Goal: Book appointment/travel/reservation

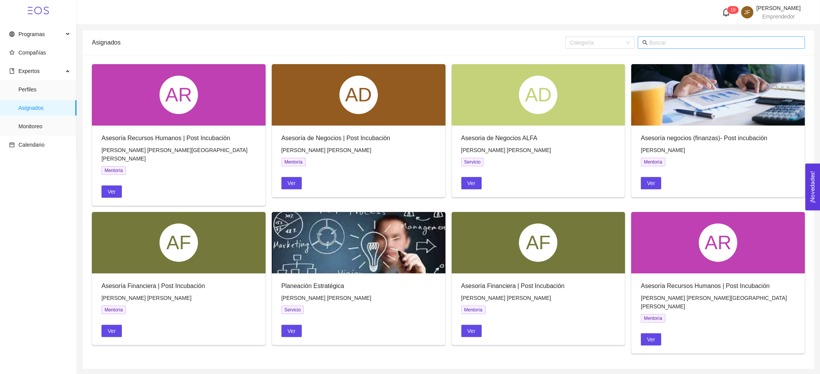
click at [663, 38] on span at bounding box center [721, 43] width 167 height 12
click at [668, 44] on input "text" at bounding box center [724, 42] width 151 height 8
click at [786, 8] on span "[PERSON_NAME]" at bounding box center [778, 8] width 44 height 6
click at [54, 128] on span "Monitoreo" at bounding box center [44, 126] width 52 height 15
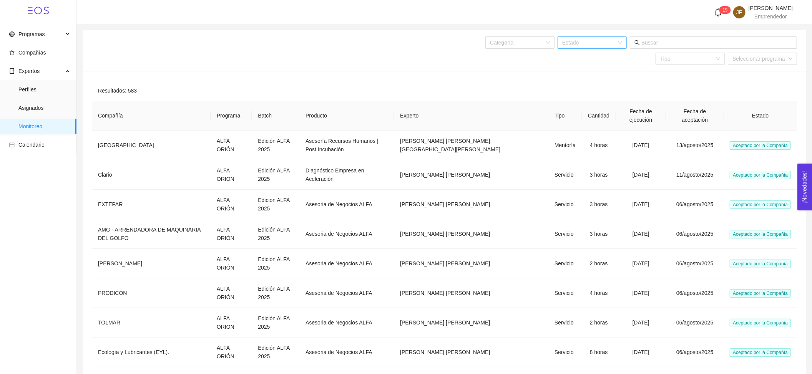
click at [622, 43] on div "Estado" at bounding box center [592, 43] width 69 height 12
click at [61, 97] on ul "Perfiles Asignados Monitoreo" at bounding box center [38, 107] width 76 height 55
click at [52, 105] on span "Asignados" at bounding box center [44, 107] width 52 height 15
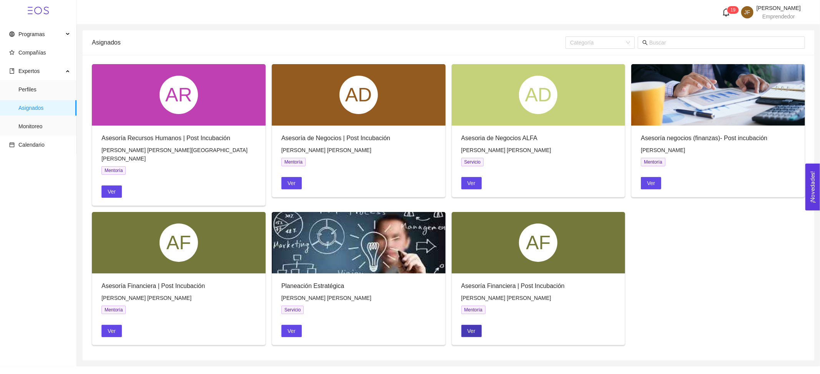
click at [466, 325] on button "Ver" at bounding box center [471, 331] width 20 height 12
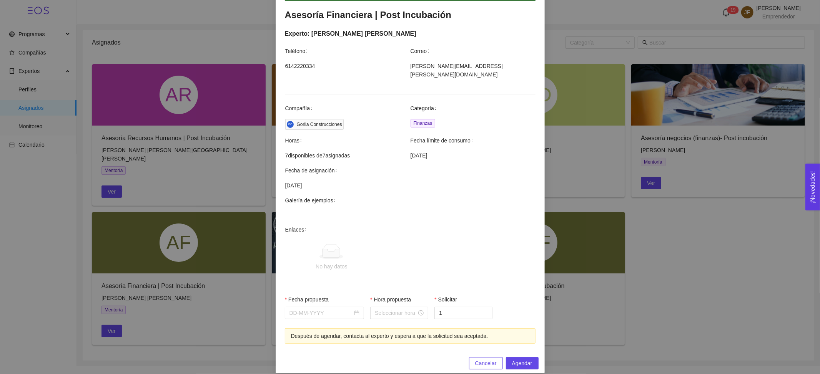
scroll to position [145, 0]
click at [342, 308] on input "Fecha propuesta" at bounding box center [320, 312] width 63 height 8
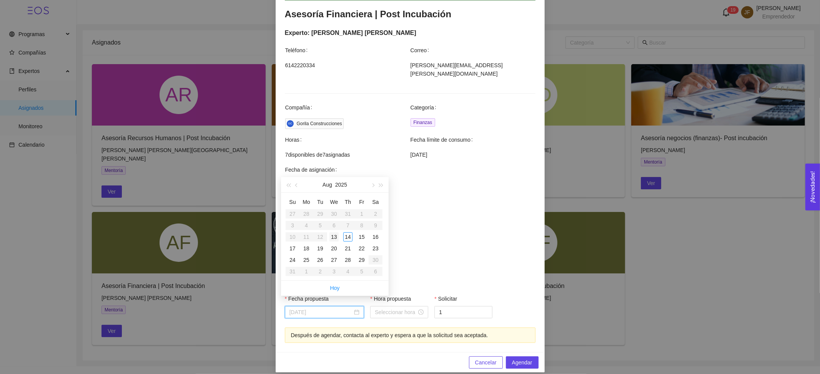
type input "[DATE]"
click at [337, 239] on div "13" at bounding box center [333, 237] width 9 height 9
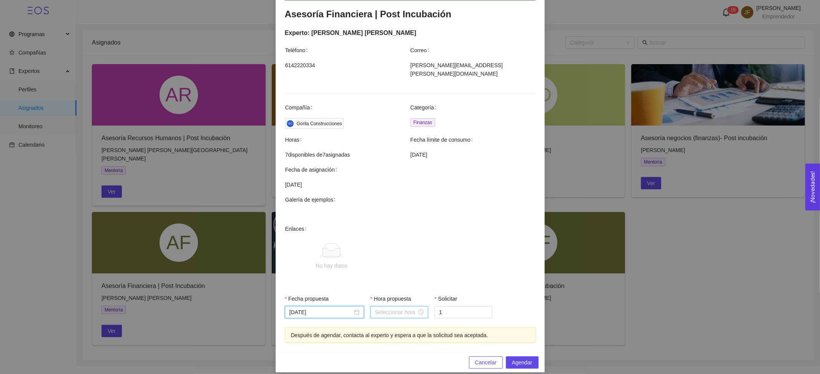
click at [375, 308] on input "Hora propuesta" at bounding box center [396, 312] width 42 height 8
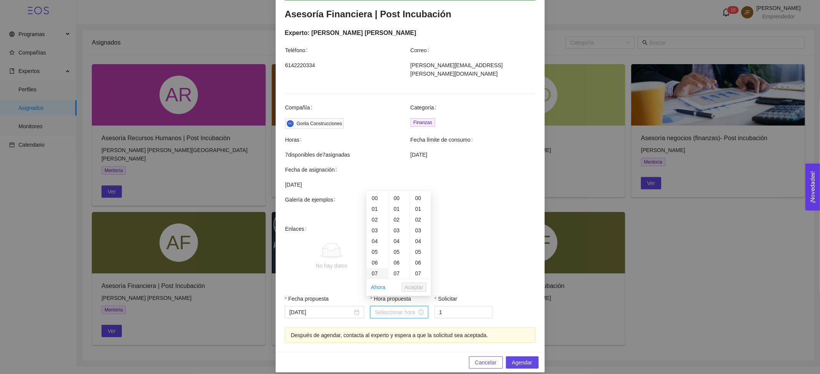
scroll to position [51, 0]
click at [374, 244] on div "09" at bounding box center [377, 244] width 22 height 11
type input "09:00:00"
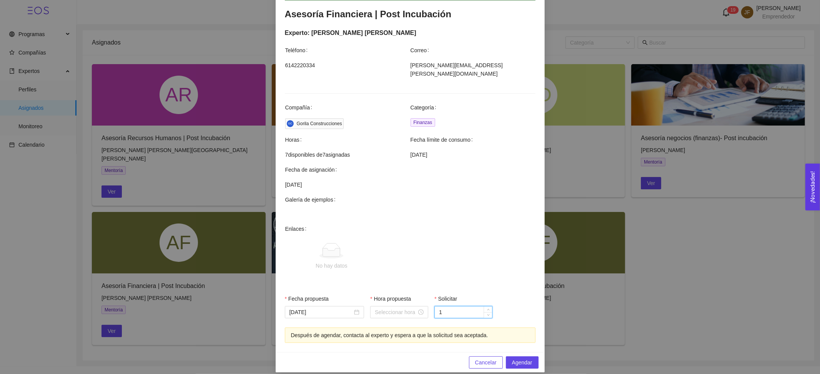
click at [443, 307] on input "1" at bounding box center [463, 313] width 57 height 12
type input "2"
click at [487, 309] on icon "up" at bounding box center [488, 310] width 3 height 3
click at [471, 357] on button "Cancelar" at bounding box center [486, 363] width 34 height 12
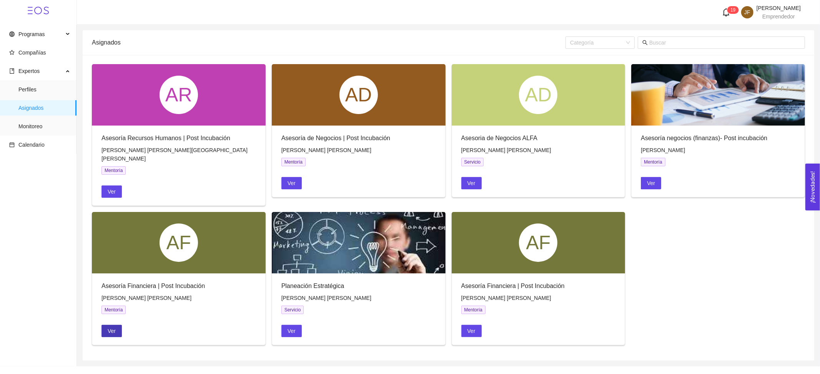
click at [111, 327] on span "Ver" at bounding box center [112, 331] width 8 height 8
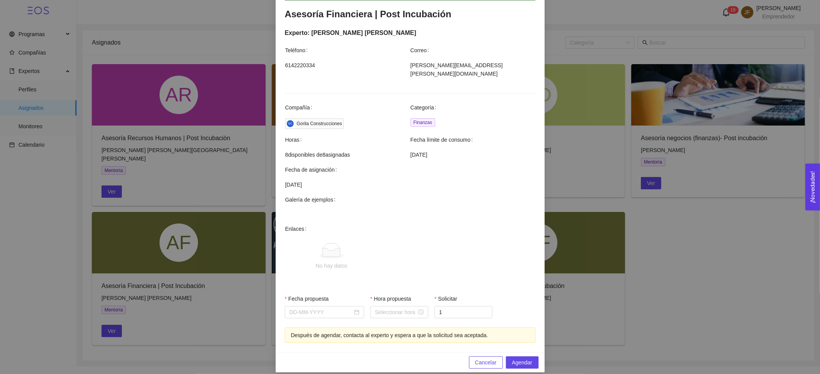
scroll to position [94, 0]
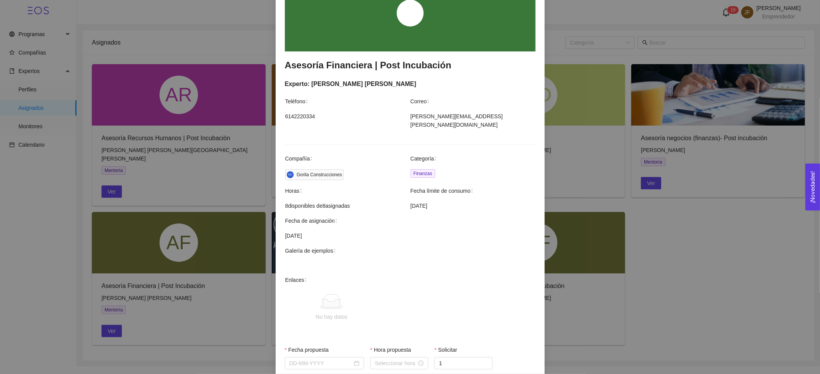
click at [626, 244] on div "Agendar mentoría Asesoría Financiera | Post Incubación Experto: [PERSON_NAME] […" at bounding box center [410, 187] width 820 height 374
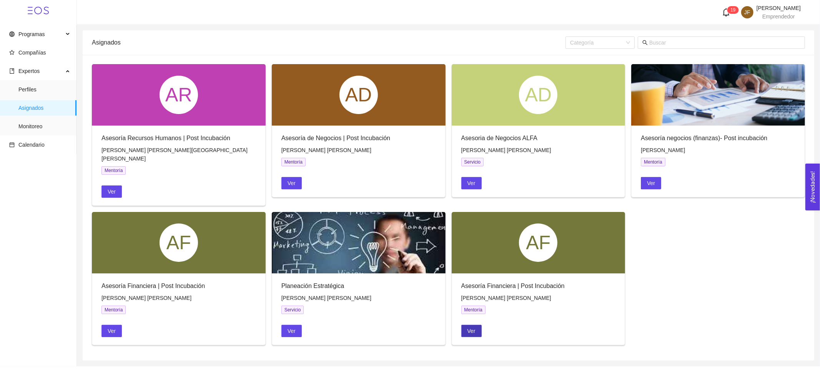
click at [474, 327] on span "Ver" at bounding box center [471, 331] width 8 height 8
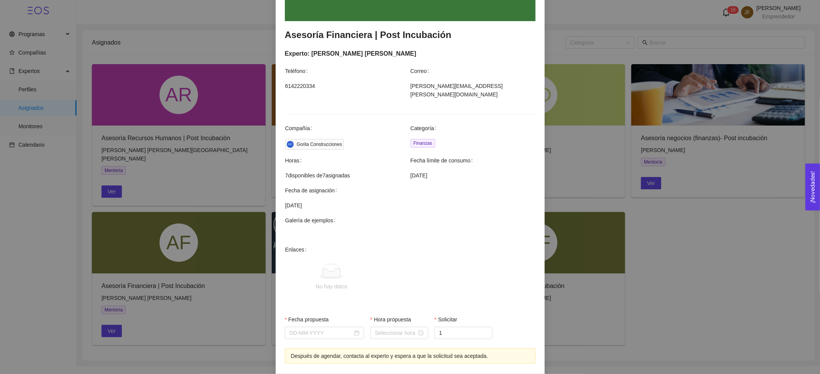
scroll to position [145, 0]
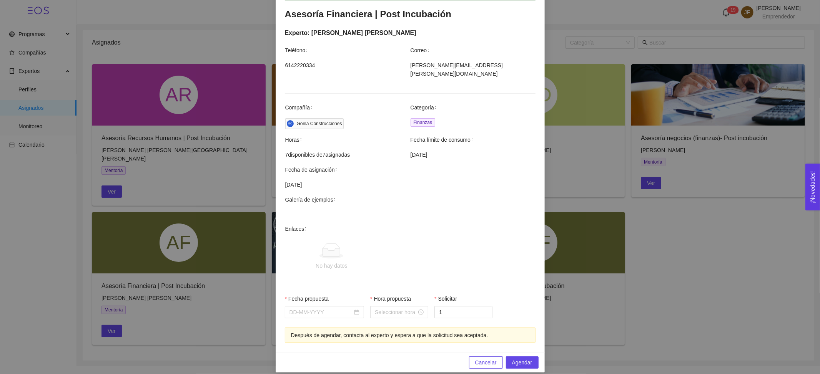
click at [611, 301] on div "Agendar mentoría Asesoría Financiera | Post Incubación Experto: [PERSON_NAME] […" at bounding box center [410, 187] width 820 height 374
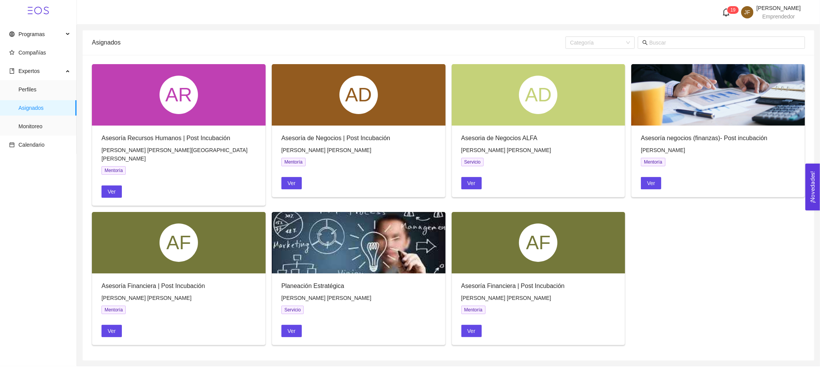
scroll to position [107, 0]
click at [477, 325] on button "Ver" at bounding box center [471, 331] width 20 height 12
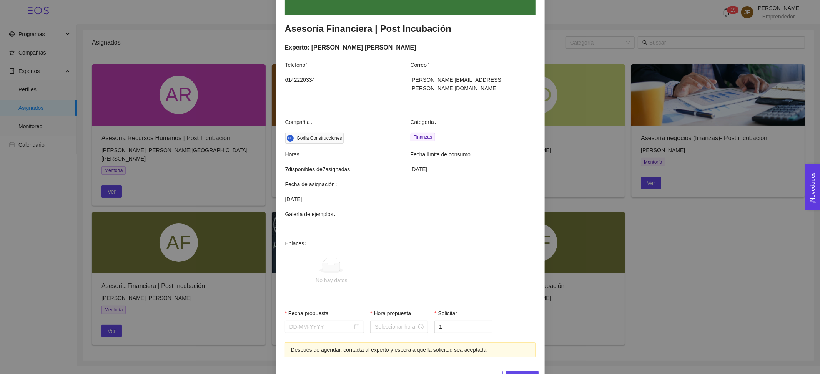
scroll to position [145, 0]
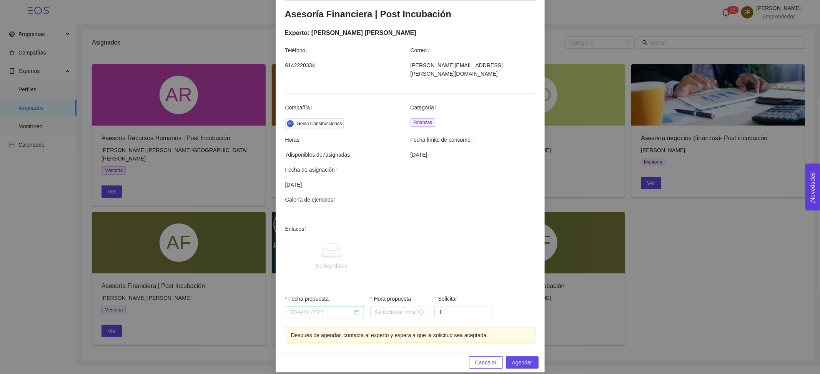
click at [334, 308] on input "Fecha propuesta" at bounding box center [320, 312] width 63 height 8
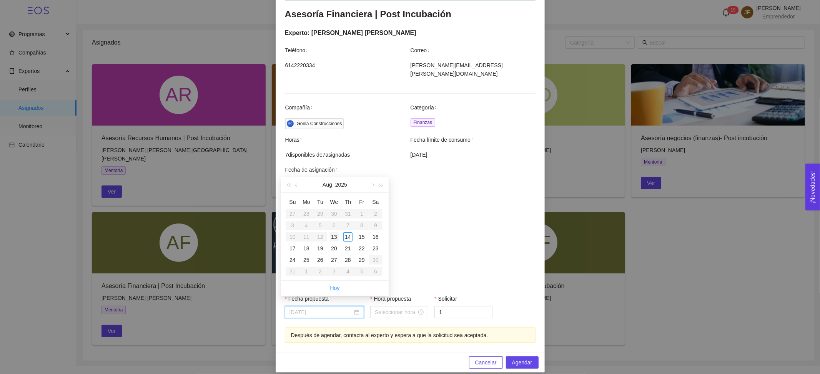
type input "[DATE]"
click at [331, 237] on div "13" at bounding box center [333, 237] width 9 height 9
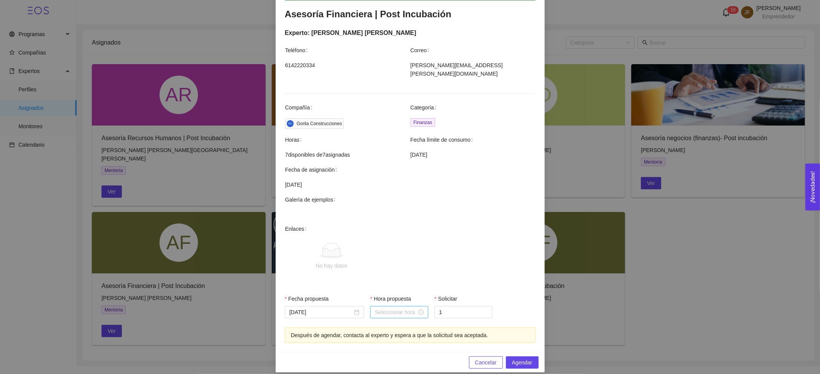
click at [382, 306] on div at bounding box center [399, 312] width 58 height 12
click at [374, 245] on div "09" at bounding box center [377, 244] width 22 height 11
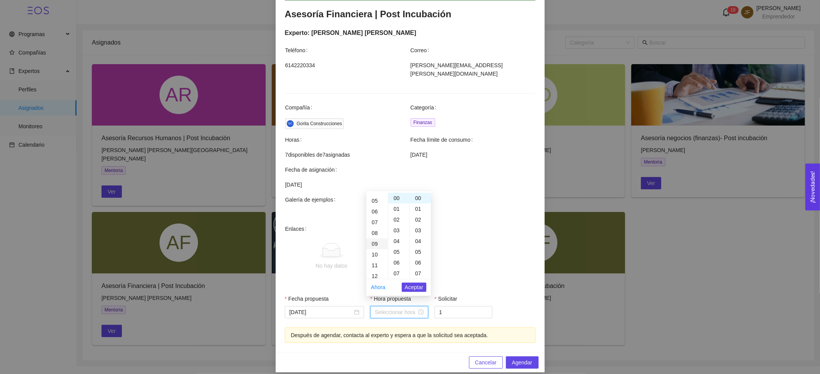
type input "09:00:00"
click at [436, 307] on input "1" at bounding box center [463, 313] width 57 height 12
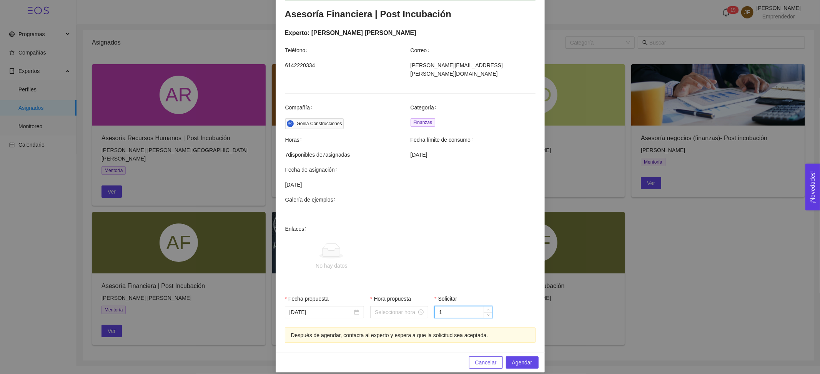
click at [443, 307] on input "1" at bounding box center [463, 313] width 57 height 12
click at [412, 308] on input "Hora propuesta" at bounding box center [396, 312] width 42 height 8
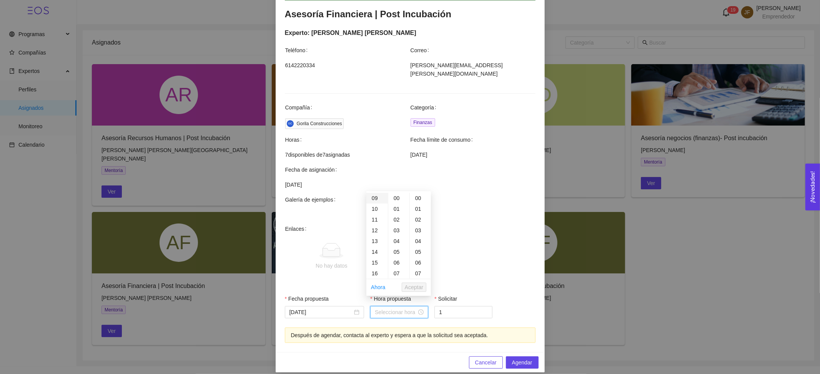
click at [373, 199] on div "09" at bounding box center [377, 198] width 22 height 11
type input "09:00:00"
click at [419, 286] on span "Aceptar" at bounding box center [414, 287] width 18 height 8
click at [458, 307] on input "1" at bounding box center [463, 313] width 57 height 12
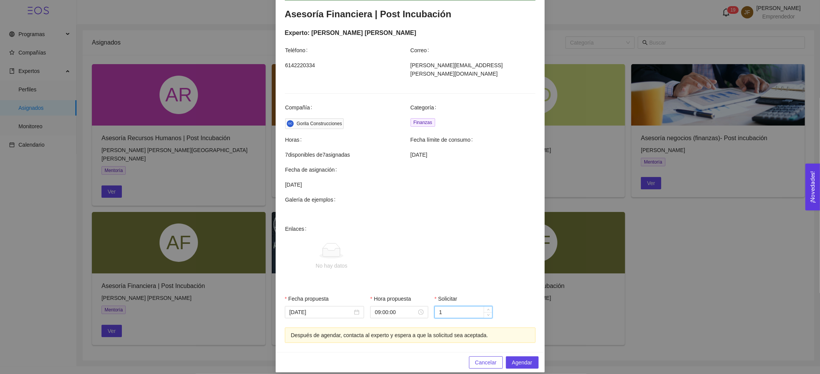
click at [468, 307] on input "1" at bounding box center [463, 313] width 57 height 12
click at [500, 295] on div "Fecha propuesta [DATE] Hora propuesta 09:00:00 Solicitar 2" at bounding box center [410, 311] width 257 height 33
click at [529, 357] on button "Agendar" at bounding box center [522, 363] width 33 height 12
click at [452, 307] on input "2" at bounding box center [463, 313] width 57 height 12
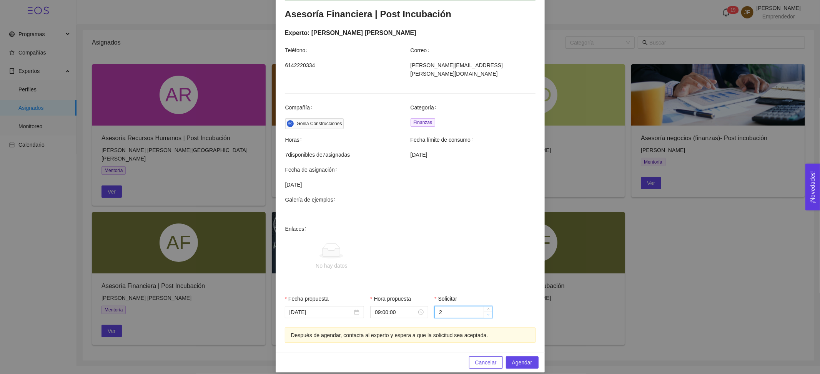
type input "1"
click at [484, 311] on span "Decrease Value" at bounding box center [488, 314] width 8 height 7
click at [512, 359] on span "Agendar" at bounding box center [522, 363] width 20 height 8
click at [598, 228] on div "Agendar mentoría Asesoría Financiera | Post Incubación Experto: [PERSON_NAME] […" at bounding box center [410, 187] width 820 height 374
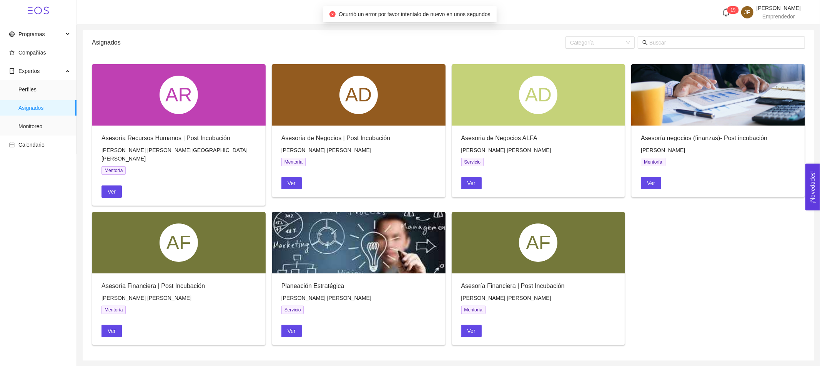
scroll to position [107, 0]
click at [28, 120] on span "Monitoreo" at bounding box center [44, 126] width 52 height 15
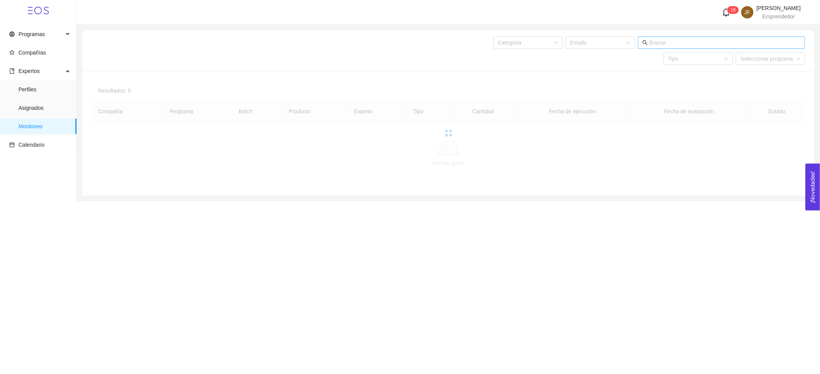
click at [668, 43] on input "text" at bounding box center [724, 42] width 151 height 8
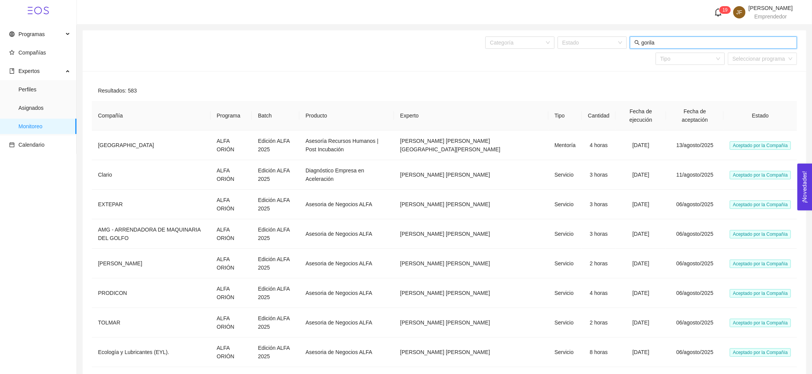
type input "gorila"
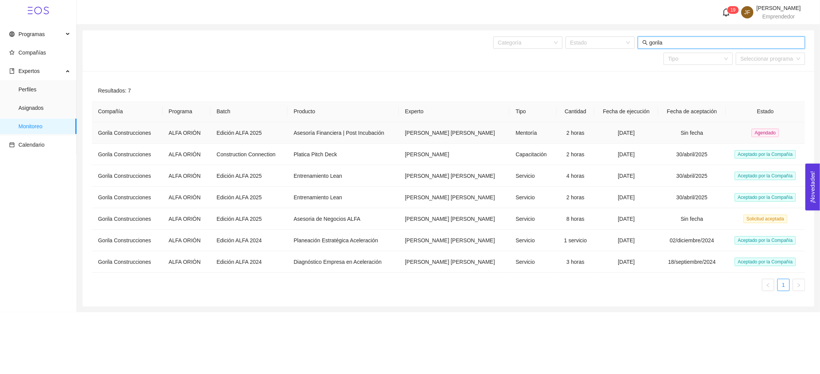
click at [635, 131] on td "[DATE]" at bounding box center [626, 133] width 64 height 22
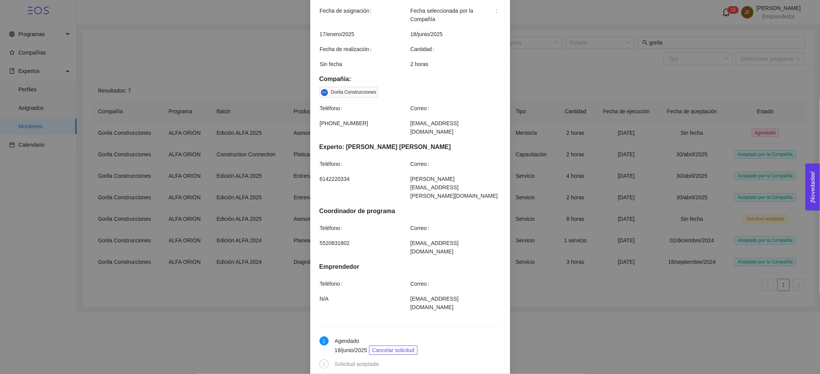
scroll to position [197, 0]
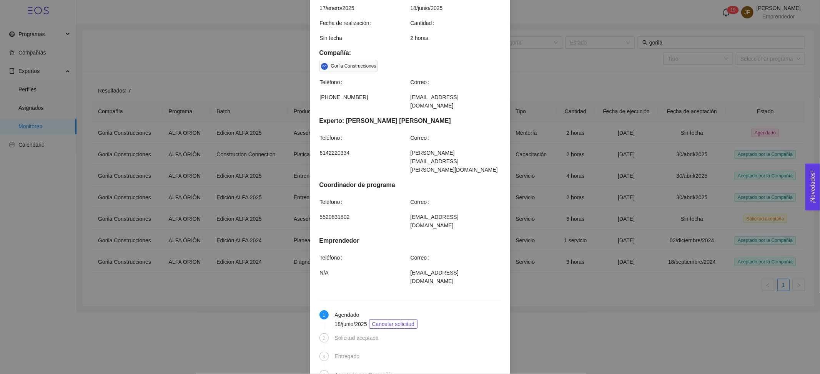
click at [546, 205] on div "Detalles de mentoría Asesoría Financiera | Post Incubación Categoría Finanzas H…" at bounding box center [410, 187] width 820 height 374
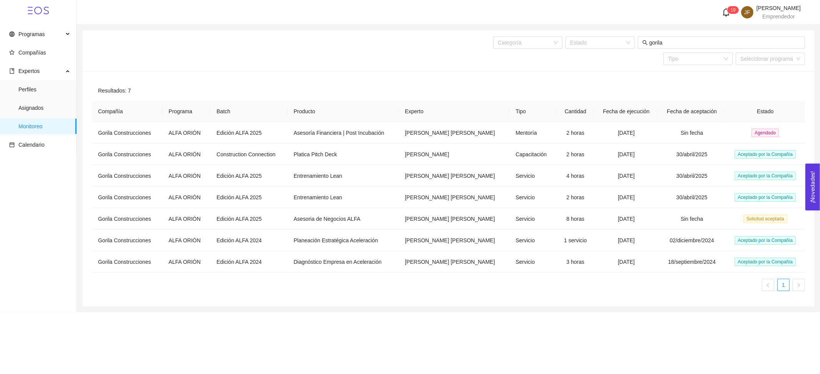
scroll to position [159, 0]
drag, startPoint x: 775, startPoint y: 7, endPoint x: 760, endPoint y: 31, distance: 28.5
click at [775, 7] on span "[PERSON_NAME]" at bounding box center [778, 8] width 44 height 6
click at [746, 73] on li "Cerrar sesión" at bounding box center [768, 76] width 66 height 15
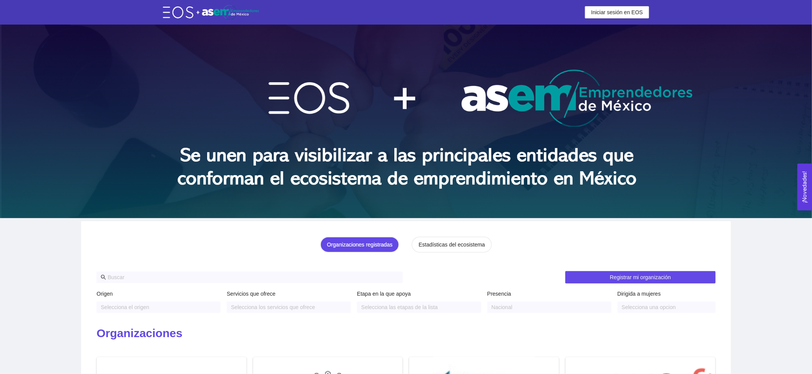
click at [604, 19] on header "Iniciar sesión en EOS Iniciar sesión en EOS" at bounding box center [406, 12] width 812 height 25
click at [609, 15] on span "Iniciar sesión en EOS" at bounding box center [617, 12] width 52 height 8
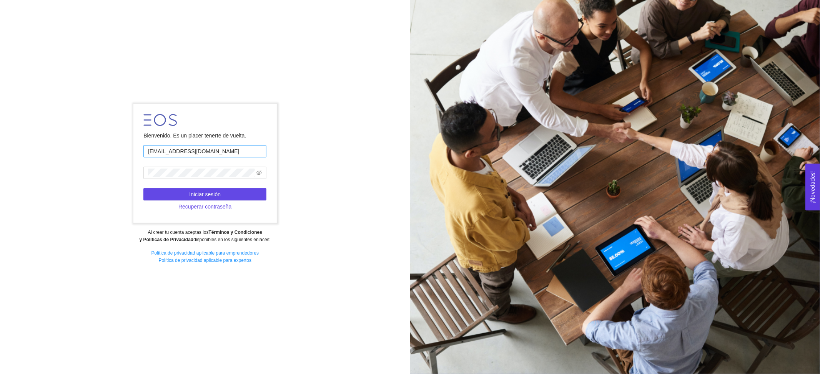
click at [196, 150] on input "josera1958@hotmail.com" at bounding box center [204, 151] width 123 height 12
type input "jose.fdz@tec.mx"
click at [191, 198] on span "Iniciar sesión" at bounding box center [205, 194] width 32 height 8
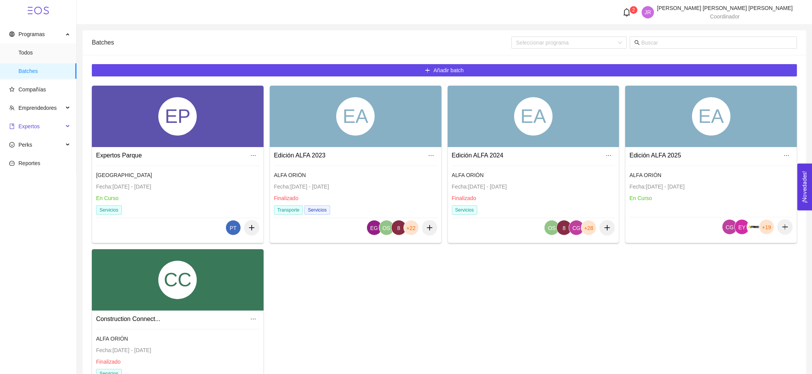
click at [59, 119] on span "Expertos" at bounding box center [36, 126] width 54 height 15
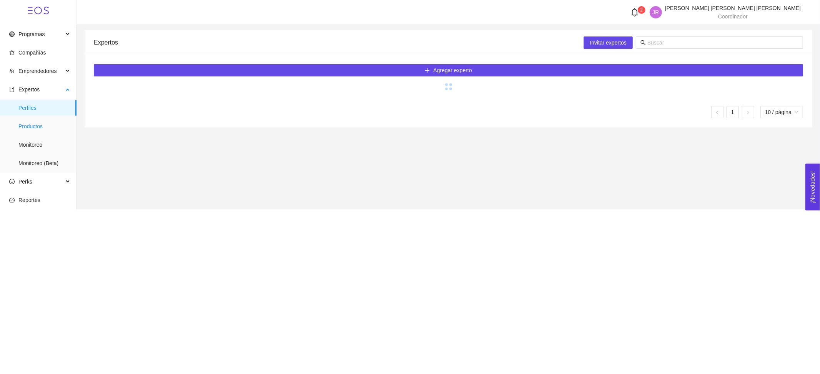
click at [54, 123] on span "Productos" at bounding box center [44, 126] width 52 height 15
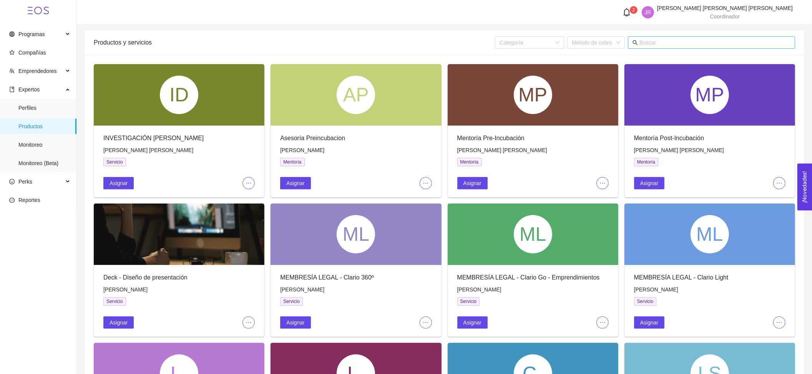
click at [672, 47] on span at bounding box center [711, 43] width 167 height 12
click at [675, 43] on input "text" at bounding box center [715, 42] width 151 height 8
type input "p"
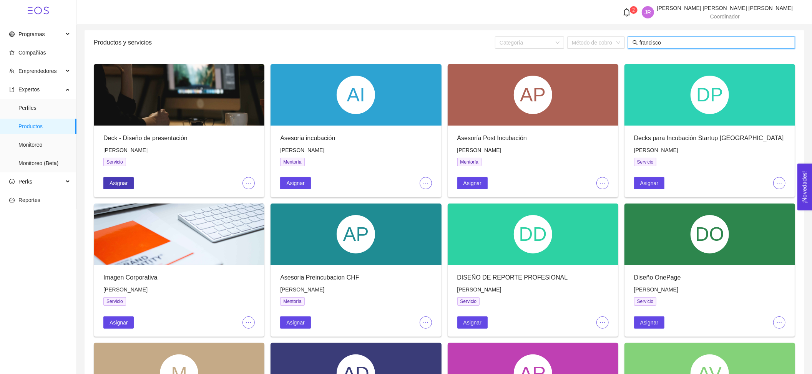
type input "francisco"
click at [122, 185] on span "Asignar" at bounding box center [119, 183] width 18 height 8
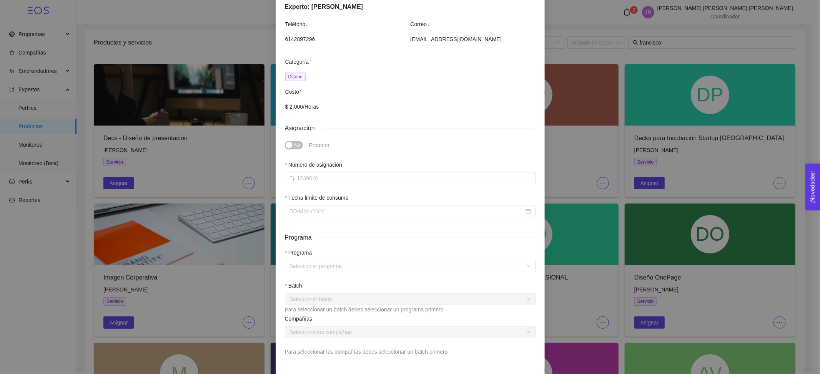
scroll to position [99, 0]
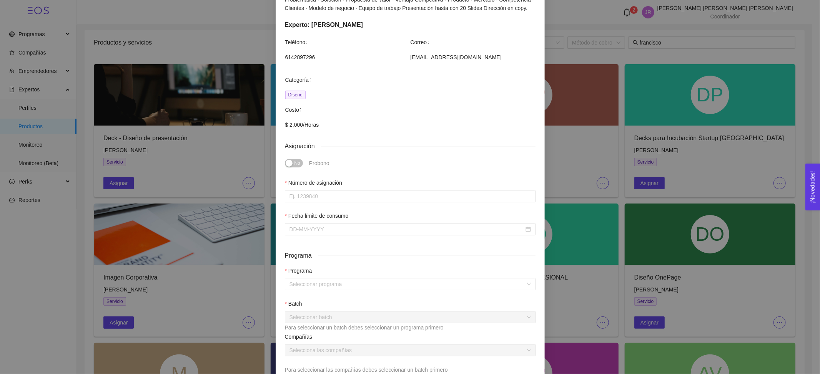
click at [559, 175] on div "Asignación de servicio Deck - Diseño de presentación Diseño de presentación pro…" at bounding box center [410, 187] width 820 height 374
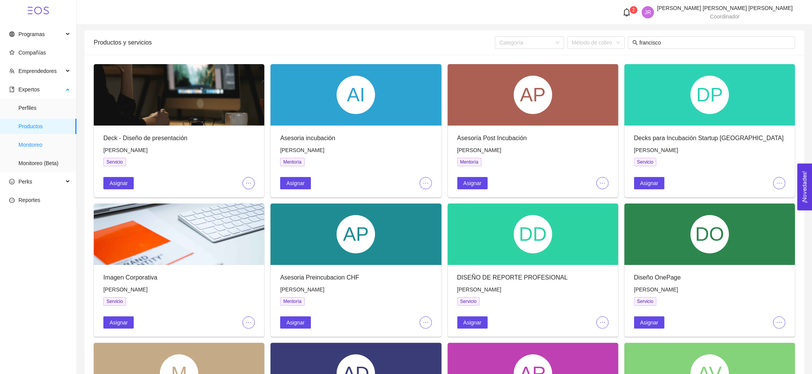
click at [56, 140] on span "Monitoreo" at bounding box center [44, 144] width 52 height 15
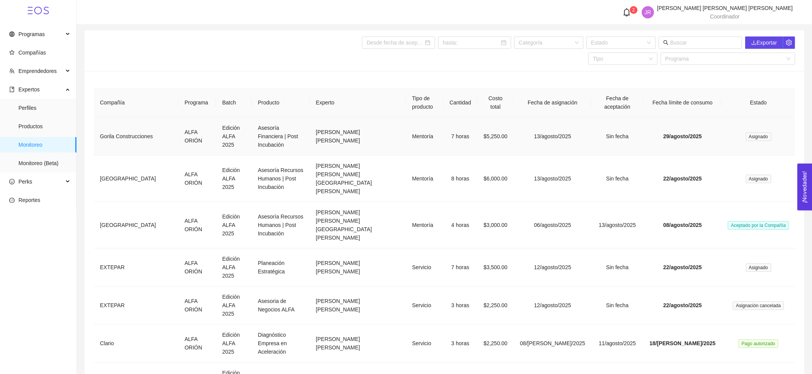
click at [444, 132] on td "Mentoría" at bounding box center [425, 137] width 38 height 38
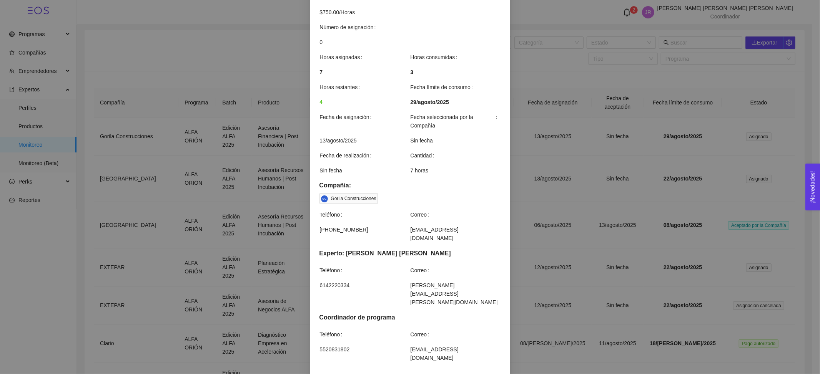
scroll to position [125, 0]
click at [578, 261] on div "Detalles de mentoría Asesoría Financiera | Post Incubación Categoría Finanzas C…" at bounding box center [410, 187] width 820 height 374
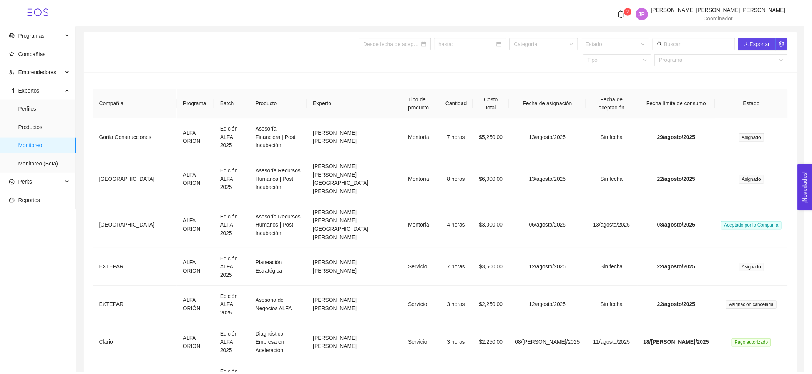
scroll to position [86, 0]
